Goal: Information Seeking & Learning: Understand process/instructions

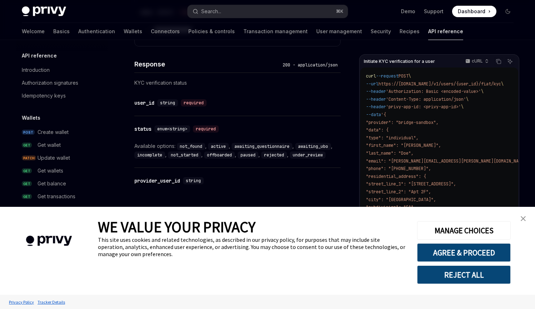
scroll to position [204, 0]
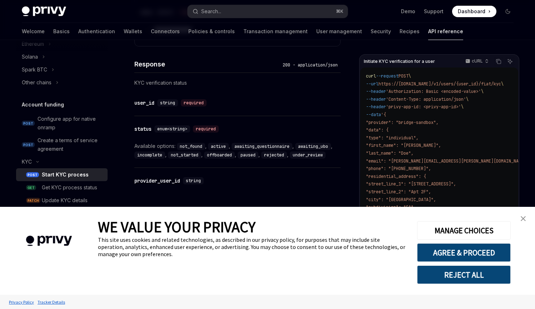
click at [518, 215] on link "close banner" at bounding box center [523, 219] width 14 height 14
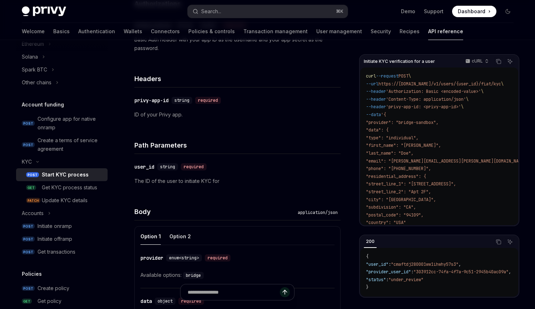
scroll to position [102, 0]
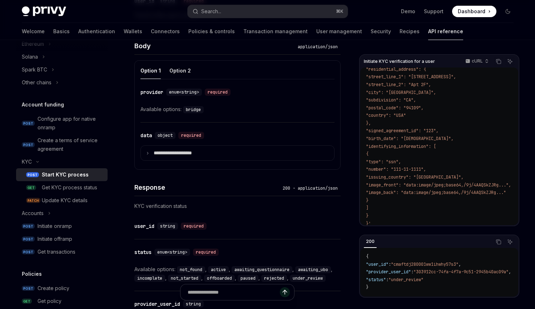
scroll to position [334, 0]
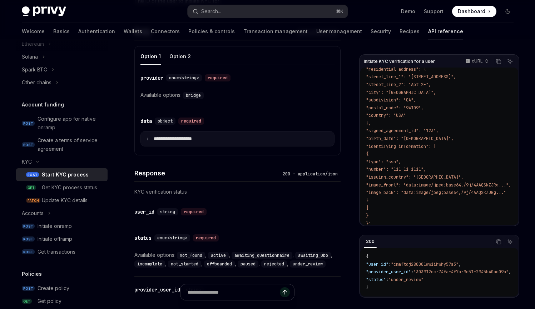
click at [276, 134] on summary "**********" at bounding box center [237, 139] width 193 height 15
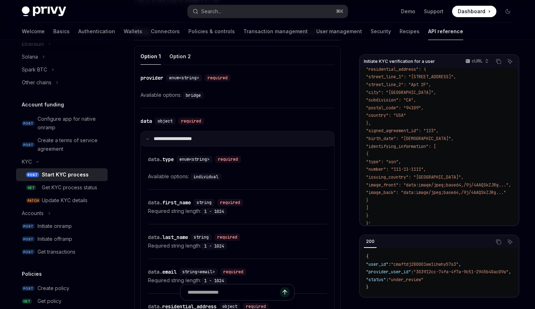
click at [274, 135] on summary "**********" at bounding box center [237, 139] width 193 height 15
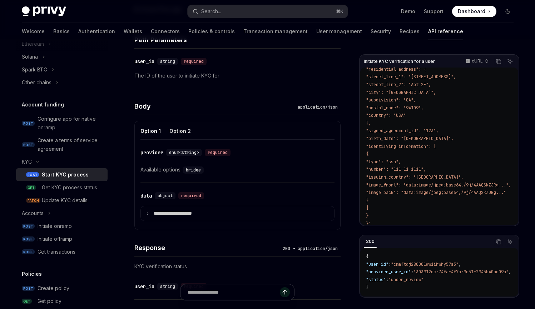
scroll to position [237, 0]
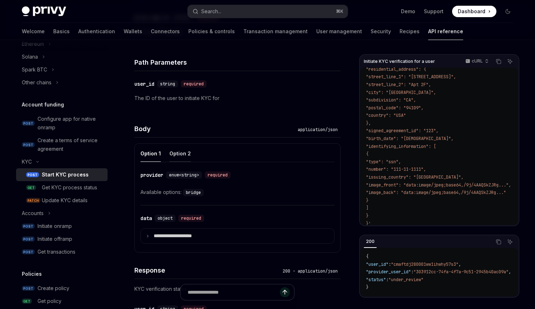
click at [181, 150] on button "Option 2" at bounding box center [179, 153] width 21 height 17
click at [158, 154] on button "Option 1" at bounding box center [151, 153] width 20 height 17
click at [180, 155] on button "Option 2" at bounding box center [179, 153] width 21 height 17
click at [157, 157] on button "Option 1" at bounding box center [151, 153] width 20 height 17
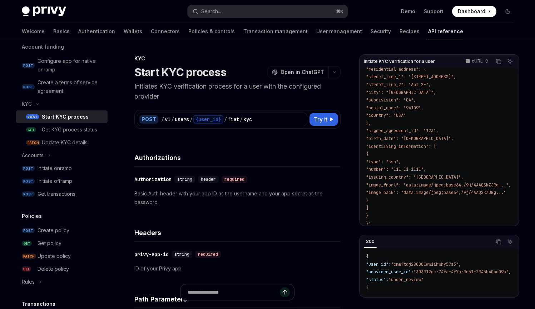
scroll to position [261, 0]
click at [394, 161] on code "curl --request POST \ --url https://api.privy.io/v1/users/{user_id}/fiat/kyc \ …" at bounding box center [457, 96] width 182 height 262
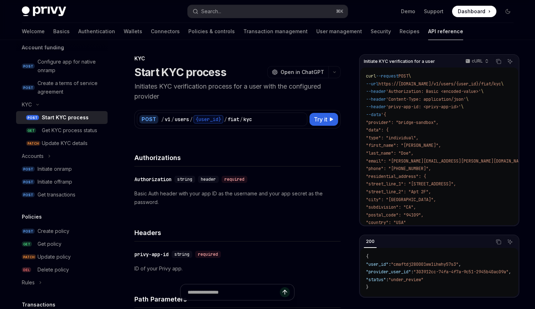
scroll to position [0, 0]
click at [394, 161] on span ""email": "[PERSON_NAME][EMAIL_ADDRESS][PERSON_NAME][DOMAIN_NAME]"," at bounding box center [448, 161] width 165 height 6
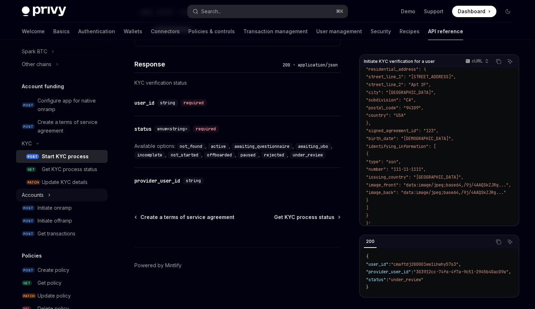
scroll to position [222, 0]
click at [76, 172] on div "Get KYC process status" at bounding box center [69, 170] width 55 height 9
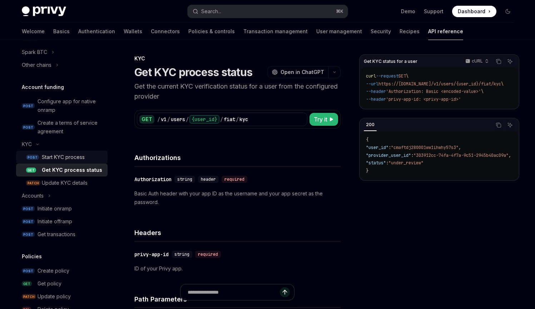
click at [89, 157] on div "Start KYC process" at bounding box center [72, 157] width 61 height 9
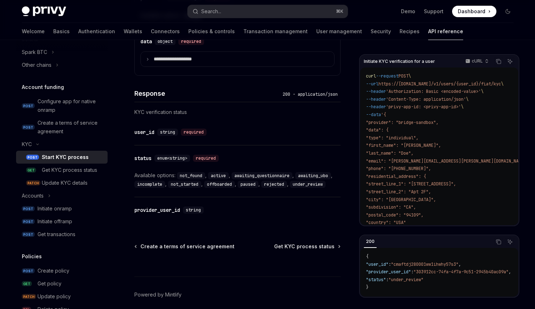
scroll to position [414, 0]
click at [93, 187] on div "Update KYC details" at bounding box center [72, 183] width 61 height 9
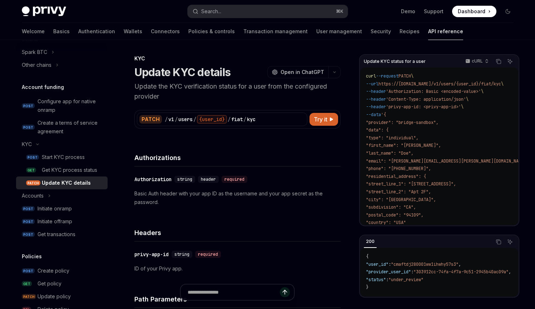
click at [103, 169] on div "API reference Introduction Authorization signatures Idempotency keys Wallets PO…" at bounding box center [67, 174] width 103 height 269
click at [91, 172] on div "Get KYC process status" at bounding box center [69, 170] width 55 height 9
type textarea "*"
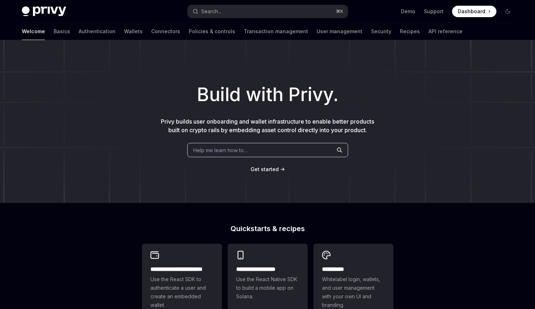
scroll to position [50, 0]
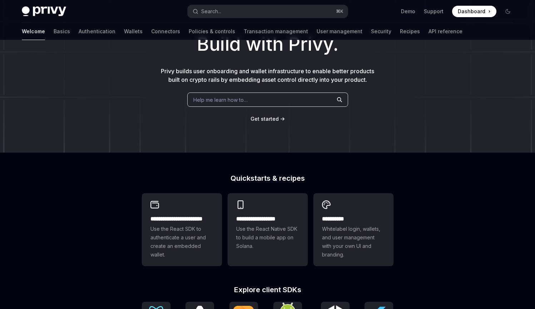
click at [282, 98] on div "Help me learn how to…" at bounding box center [267, 100] width 161 height 14
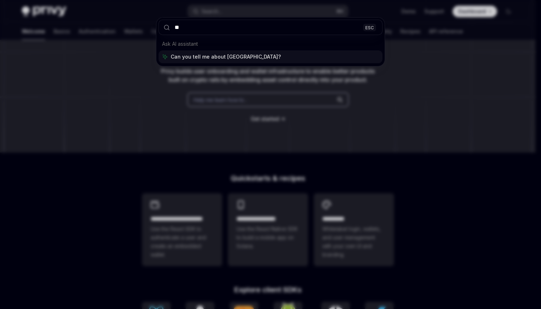
type input "***"
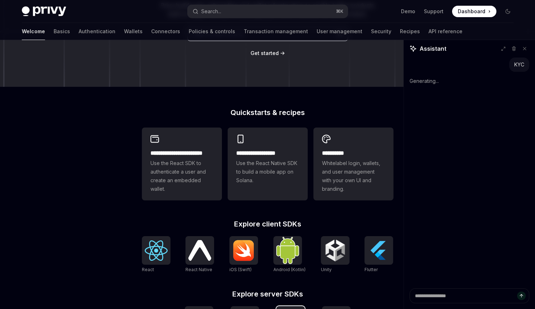
scroll to position [54, 0]
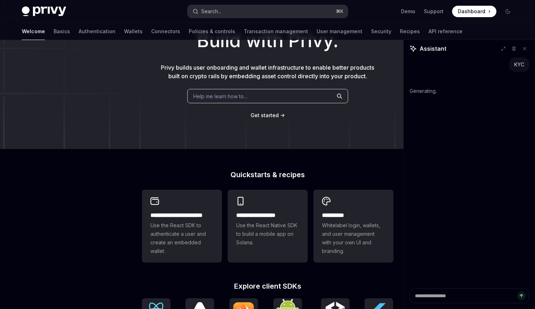
click at [266, 13] on button "Search... ⌘ K" at bounding box center [268, 11] width 160 height 13
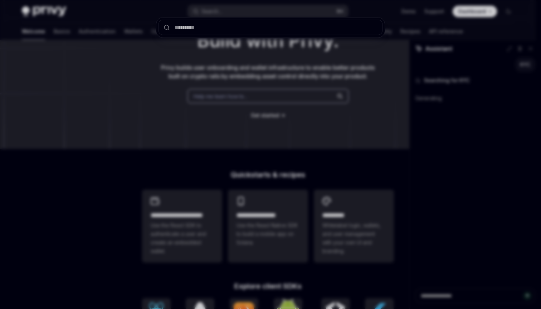
click at [433, 160] on div at bounding box center [270, 154] width 541 height 309
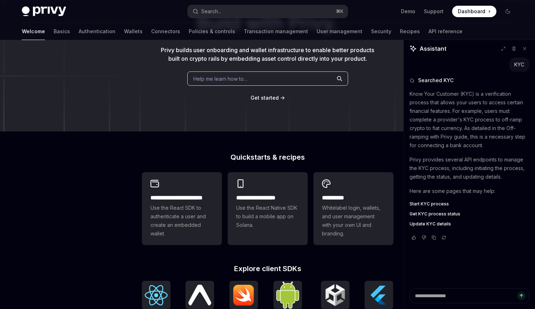
scroll to position [76, 0]
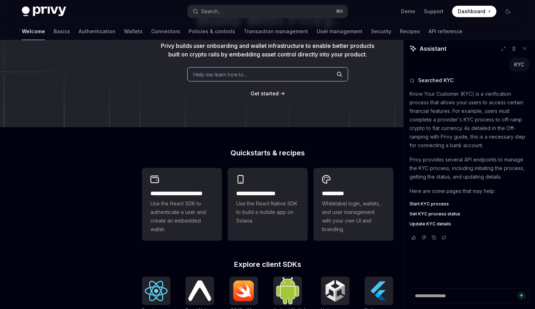
click at [442, 204] on span "Start KYC process" at bounding box center [429, 204] width 39 height 6
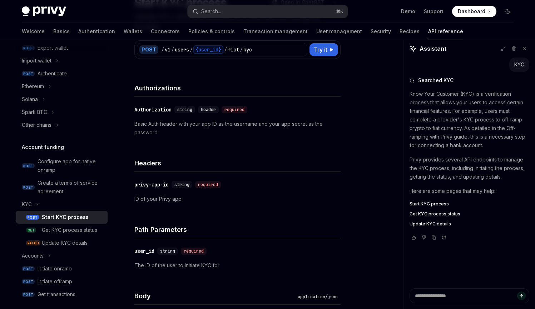
scroll to position [162, 0]
click at [92, 169] on div "Configure app for native onramp" at bounding box center [71, 165] width 66 height 17
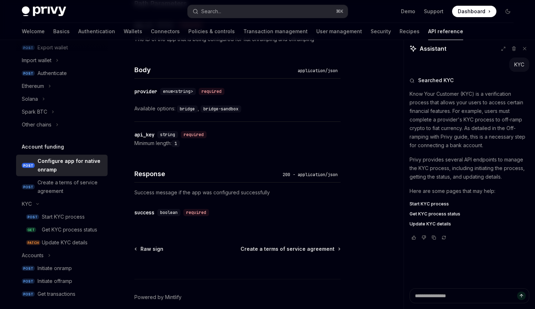
scroll to position [309, 0]
click at [92, 191] on div "Create a terms of service agreement" at bounding box center [71, 186] width 66 height 17
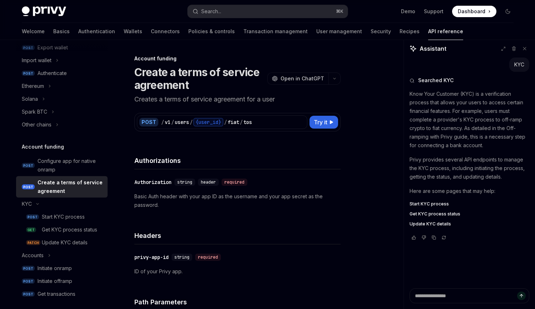
click at [92, 191] on div "Create a terms of service agreement" at bounding box center [71, 186] width 66 height 17
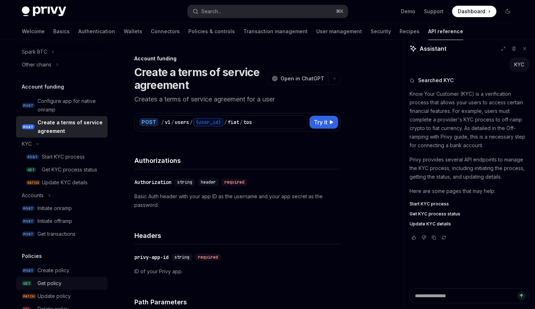
scroll to position [217, 0]
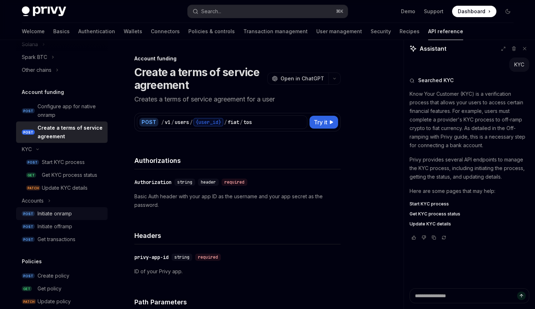
click at [82, 213] on div "Initiate onramp" at bounding box center [71, 214] width 66 height 9
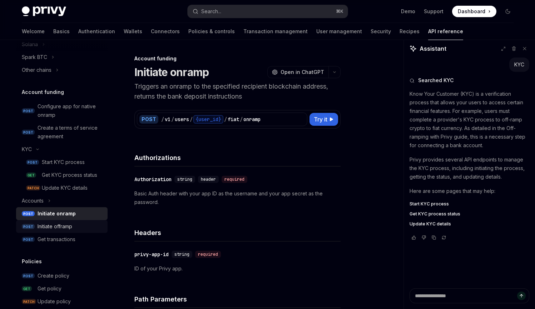
click at [81, 223] on div "Initiate offramp" at bounding box center [71, 226] width 66 height 9
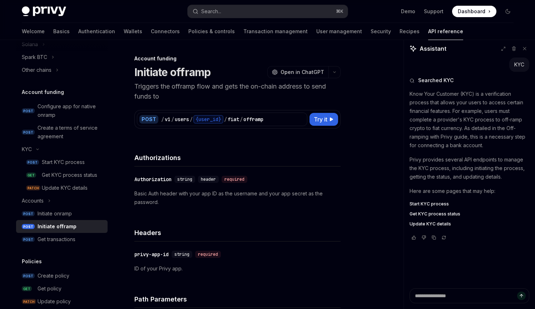
click at [80, 232] on link "POST Initiate offramp" at bounding box center [62, 226] width 92 height 13
click at [80, 239] on div "Get transactions" at bounding box center [71, 239] width 66 height 9
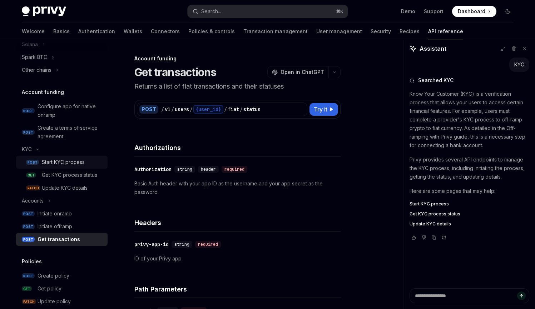
click at [80, 161] on div "Start KYC process" at bounding box center [63, 162] width 43 height 9
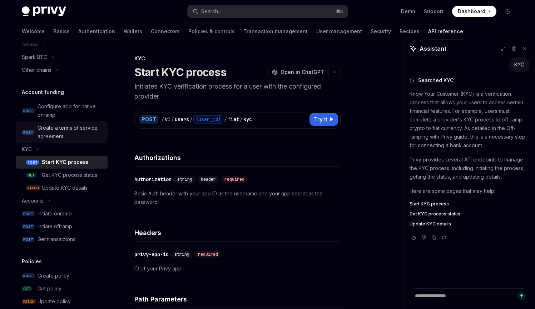
click at [79, 122] on link "POST Create a terms of service agreement" at bounding box center [62, 132] width 92 height 21
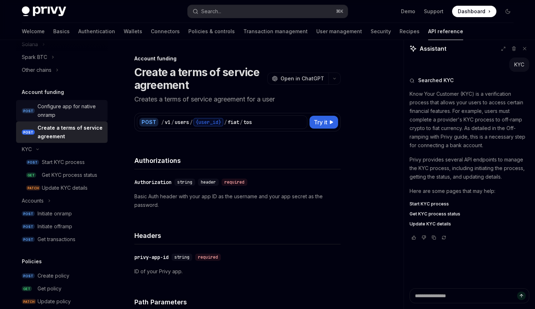
click at [79, 110] on div "Configure app for native onramp" at bounding box center [71, 110] width 66 height 17
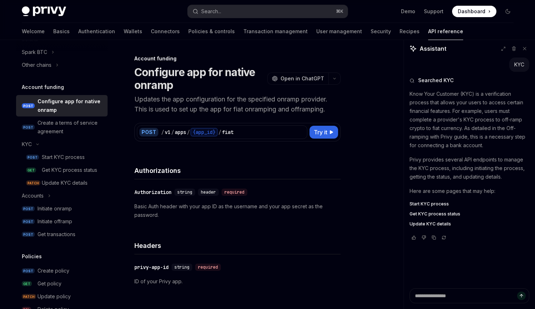
scroll to position [222, 0]
click at [90, 123] on div "Create a terms of service agreement" at bounding box center [71, 126] width 66 height 17
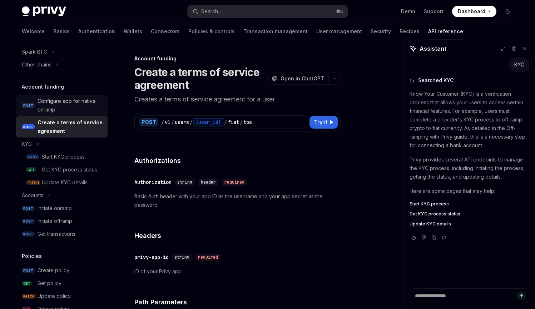
click at [97, 106] on div "Configure app for native onramp" at bounding box center [71, 105] width 66 height 17
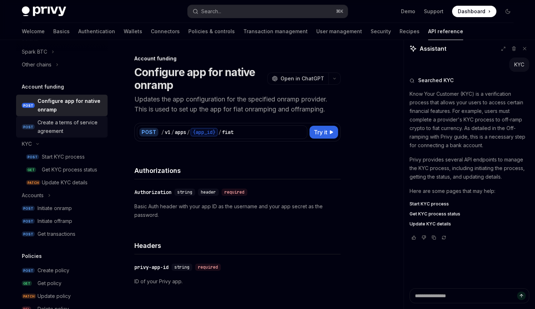
click at [94, 118] on div "Create a terms of service agreement" at bounding box center [71, 126] width 66 height 17
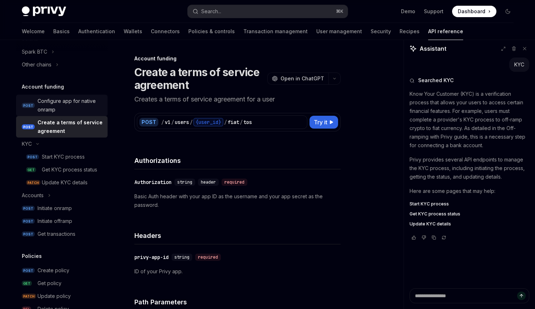
click at [98, 107] on link "POST Configure app for native onramp" at bounding box center [62, 105] width 92 height 21
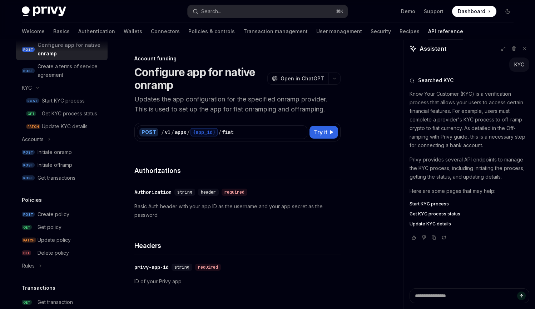
scroll to position [281, 0]
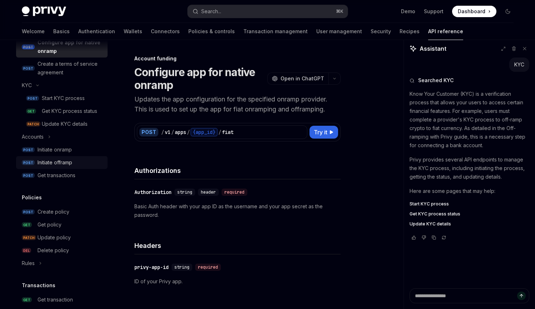
click at [92, 161] on div "Initiate offramp" at bounding box center [71, 162] width 66 height 9
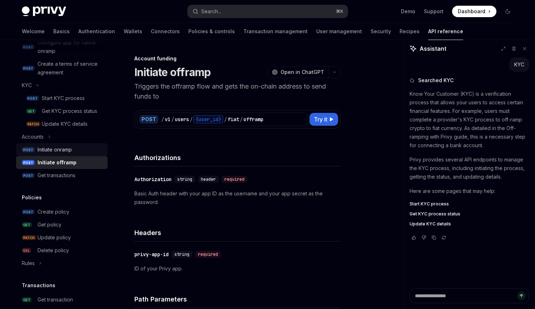
click at [92, 154] on link "POST Initiate onramp" at bounding box center [62, 149] width 92 height 13
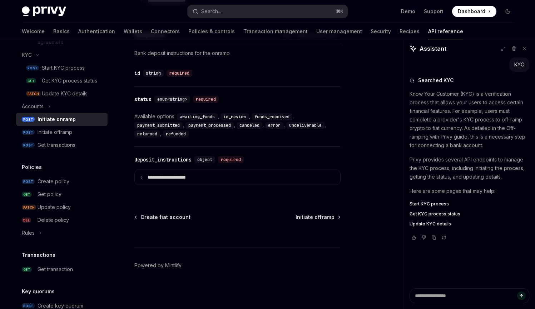
scroll to position [311, 0]
click at [64, 232] on button "Rules" at bounding box center [62, 233] width 92 height 13
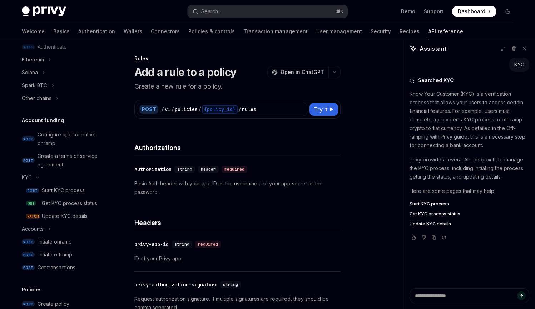
scroll to position [188, 0]
click at [72, 227] on button "Accounts" at bounding box center [62, 229] width 92 height 13
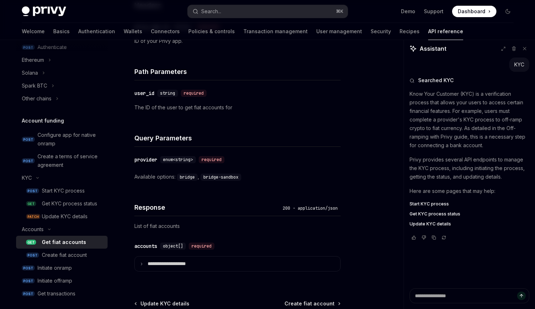
scroll to position [255, 0]
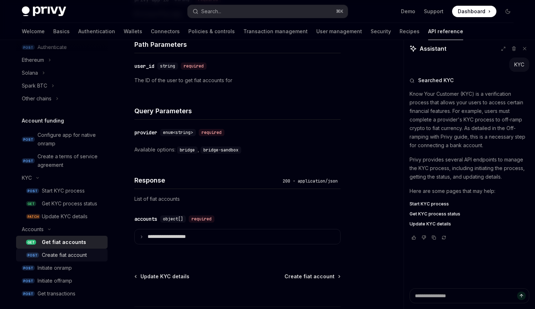
click at [79, 251] on div "Create fiat account" at bounding box center [64, 255] width 45 height 9
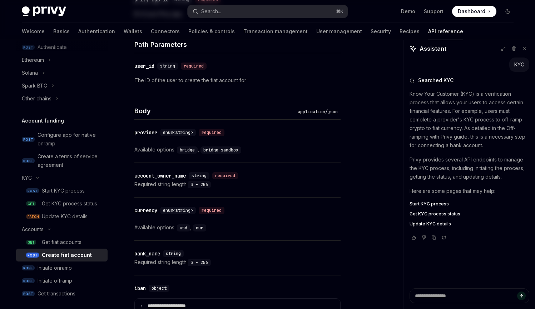
type textarea "*"
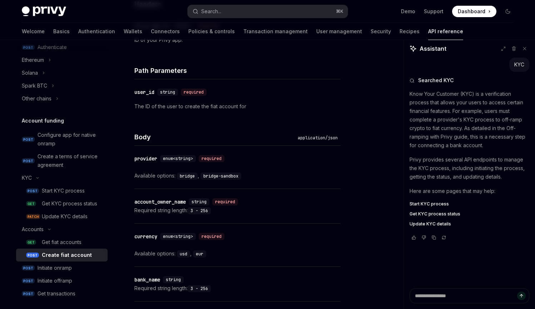
scroll to position [226, 0]
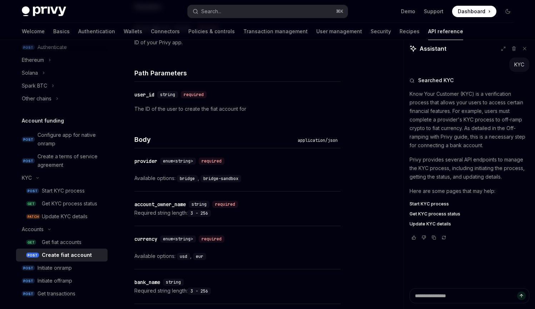
click at [236, 261] on div "Available options: usd , eur" at bounding box center [237, 256] width 206 height 9
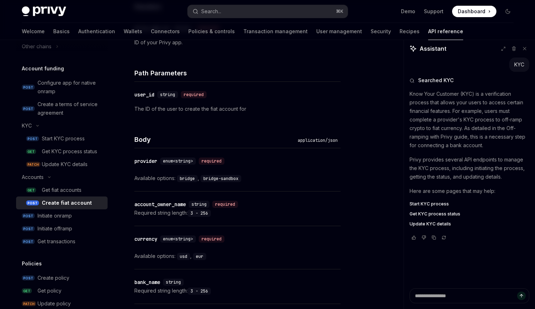
scroll to position [244, 0]
